Goal: Navigation & Orientation: Understand site structure

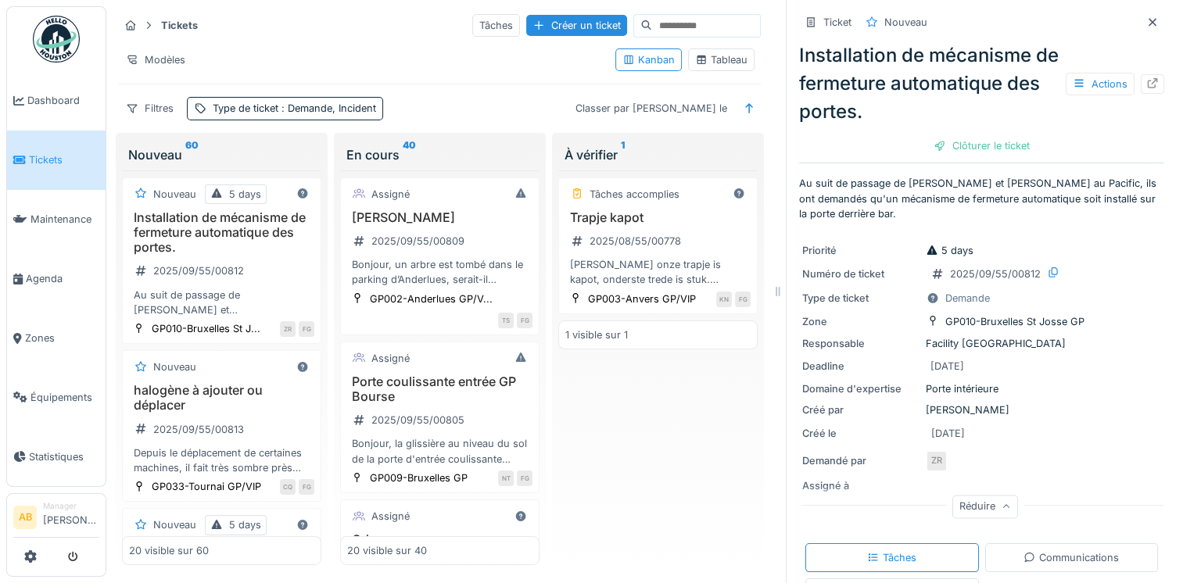
click at [53, 34] on img at bounding box center [56, 39] width 47 height 47
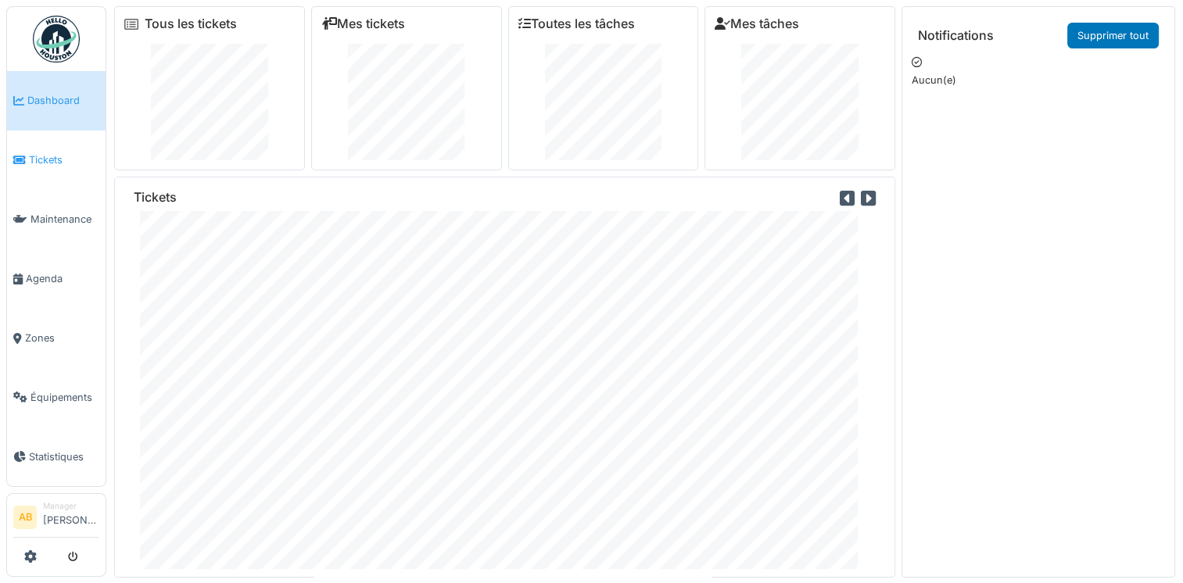
click at [41, 162] on span "Tickets" at bounding box center [64, 159] width 70 height 15
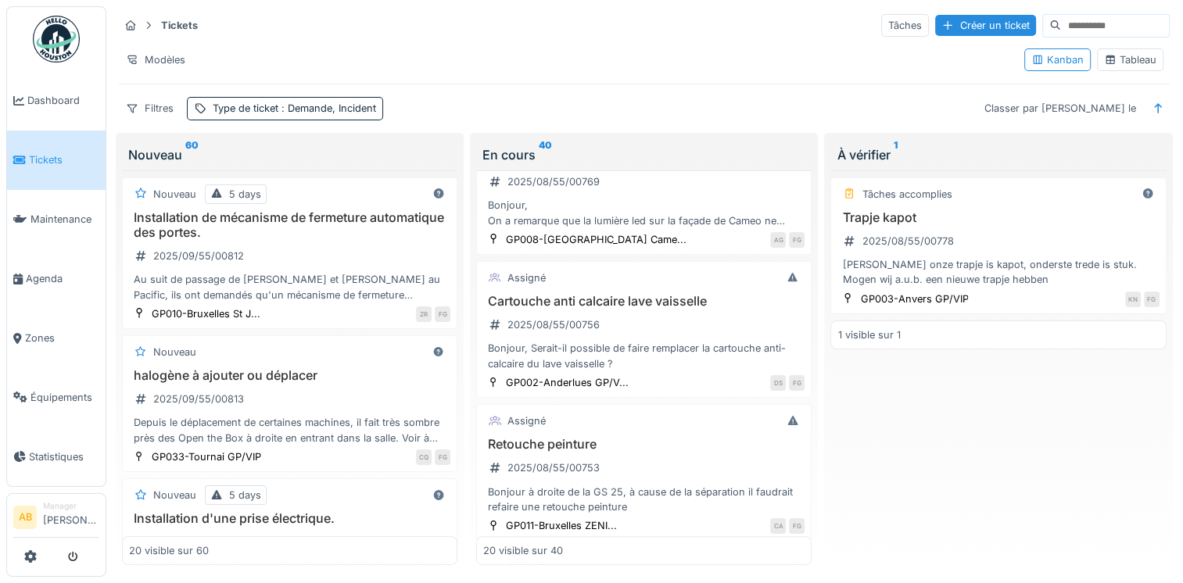
scroll to position [1251, 0]
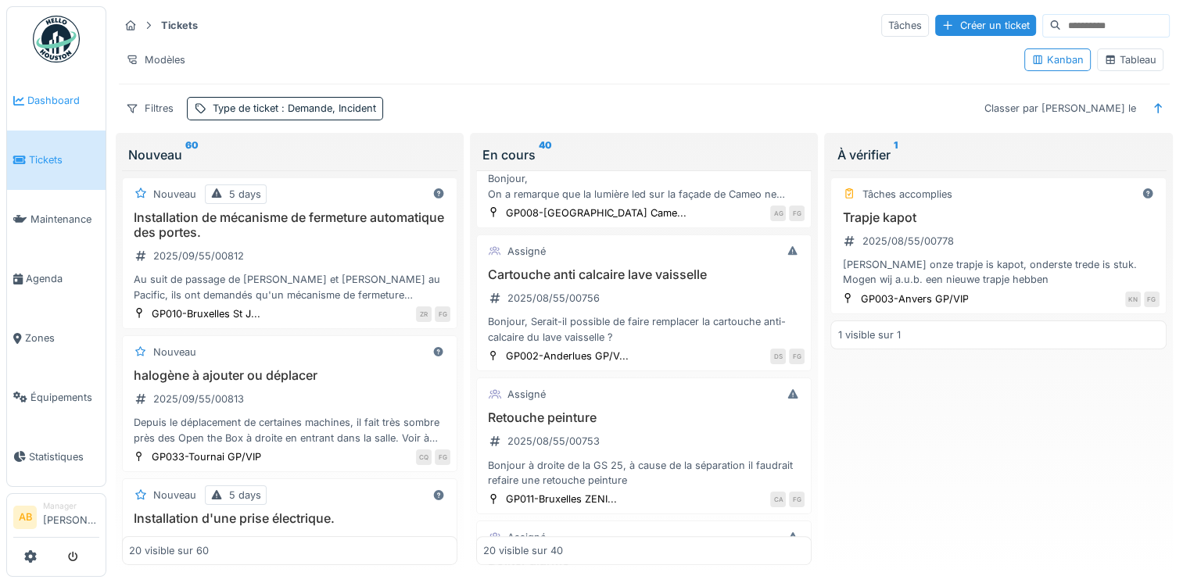
click at [32, 105] on span "Dashboard" at bounding box center [63, 100] width 72 height 15
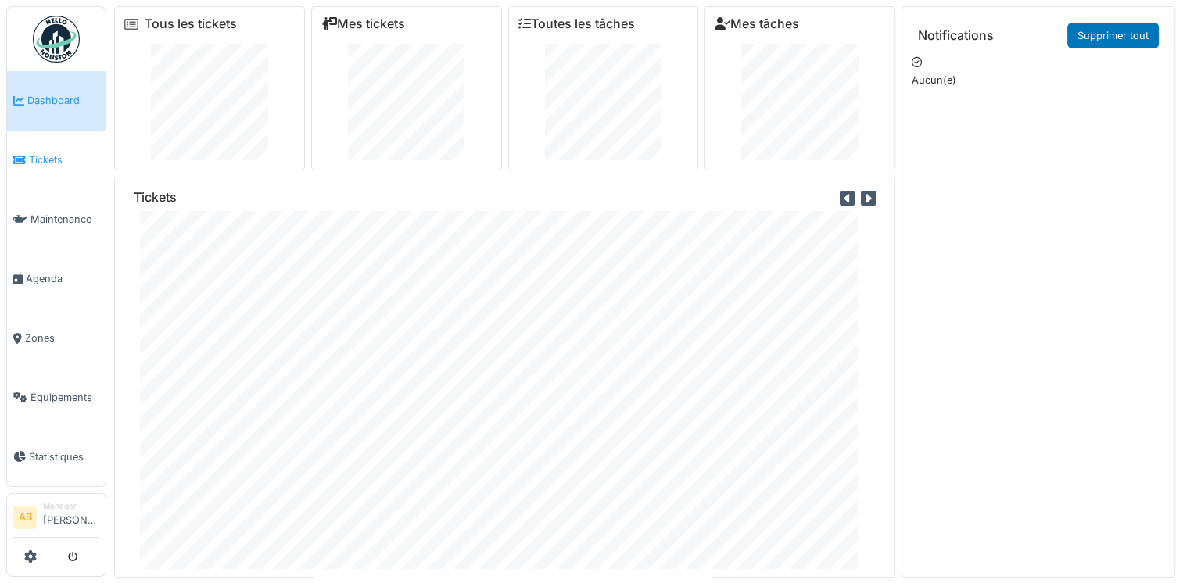
click at [53, 156] on span "Tickets" at bounding box center [64, 159] width 70 height 15
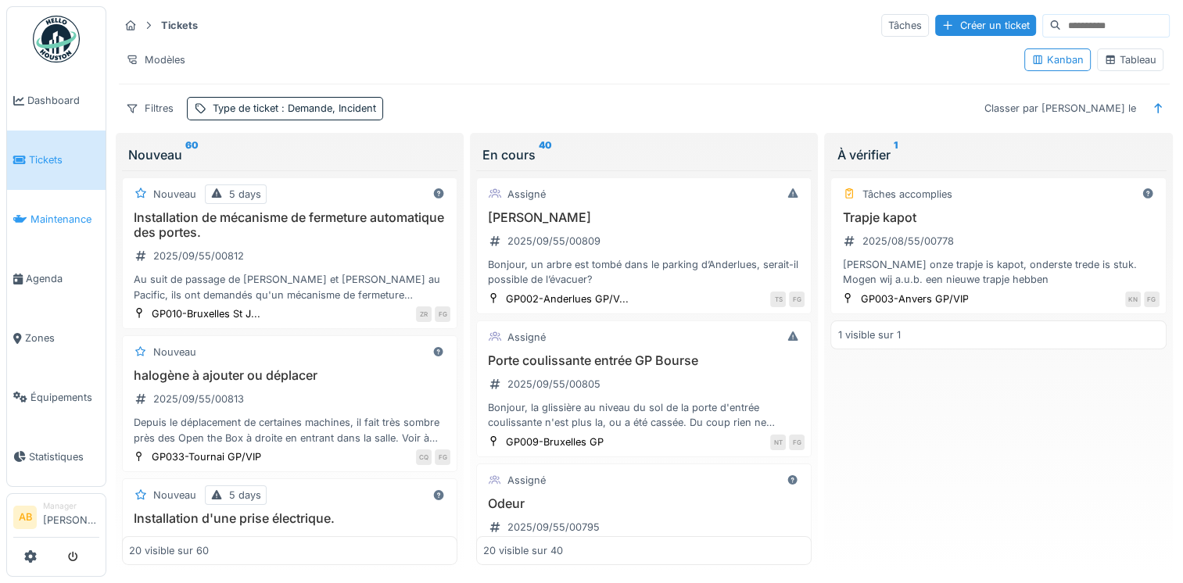
click at [80, 215] on span "Maintenance" at bounding box center [64, 219] width 69 height 15
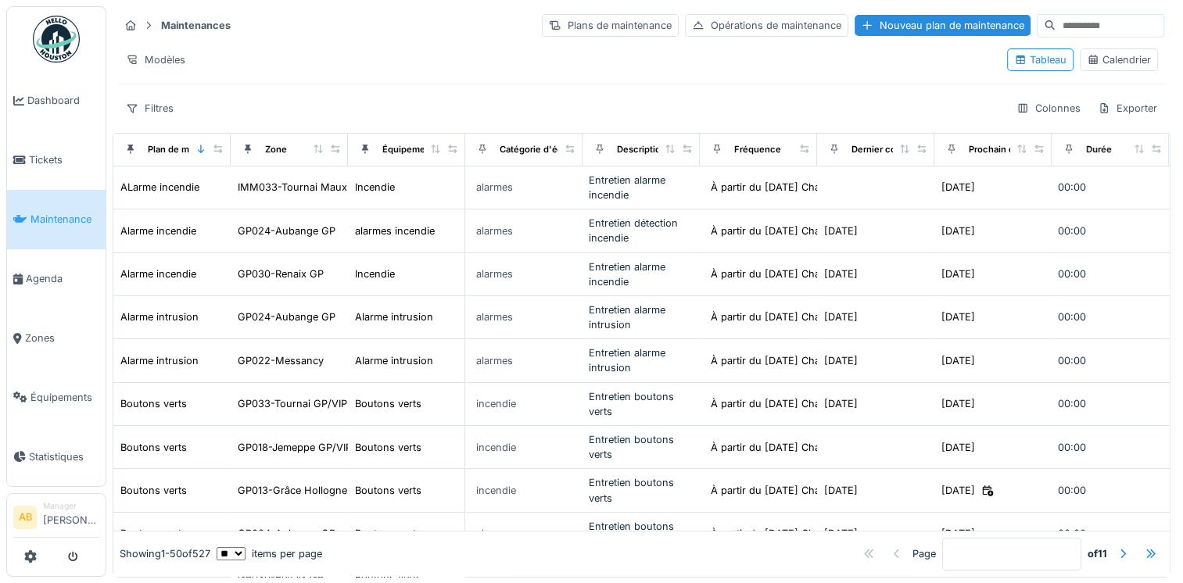
click at [71, 34] on img at bounding box center [56, 39] width 47 height 47
